Goal: Task Accomplishment & Management: Understand process/instructions

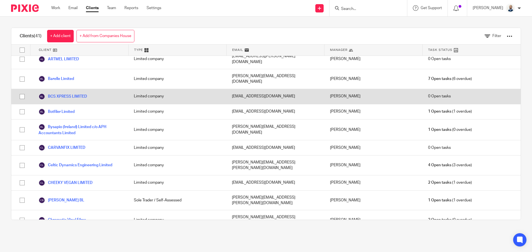
scroll to position [28, 0]
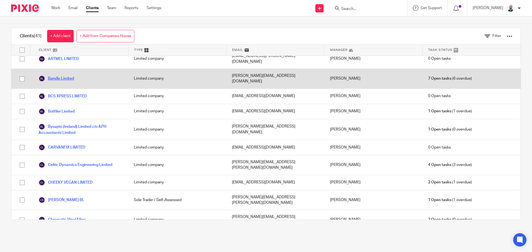
click at [66, 75] on link "Barelle Limited" at bounding box center [55, 78] width 35 height 7
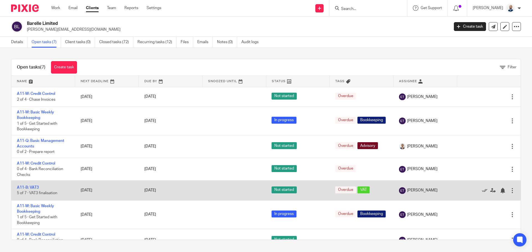
scroll to position [12, 0]
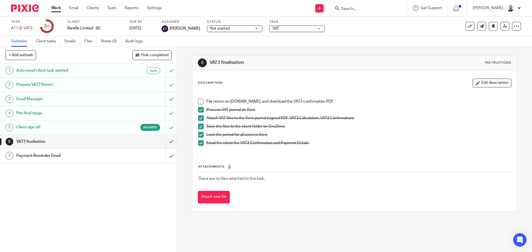
click at [119, 123] on div "Client sign off Signed" at bounding box center [88, 127] width 144 height 8
